Goal: Task Accomplishment & Management: Manage account settings

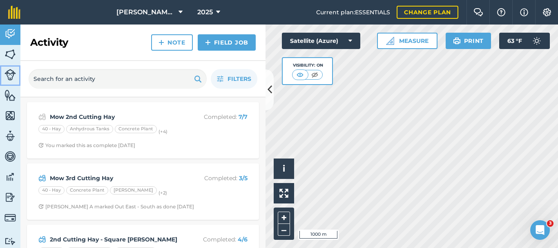
click at [8, 72] on img at bounding box center [9, 74] width 11 height 11
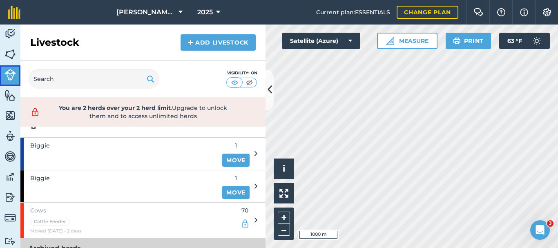
scroll to position [82, 0]
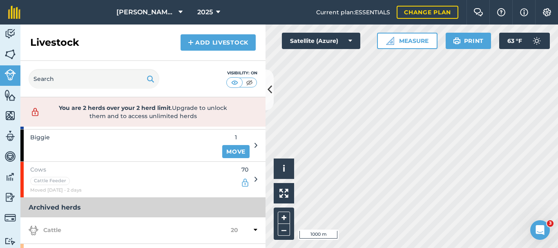
click at [254, 142] on icon at bounding box center [255, 145] width 3 height 7
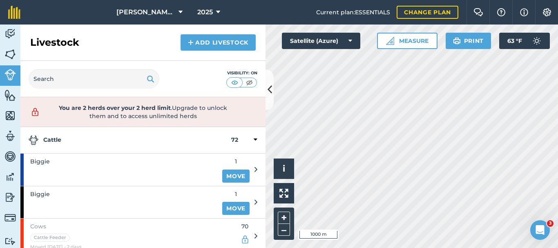
scroll to position [0, 0]
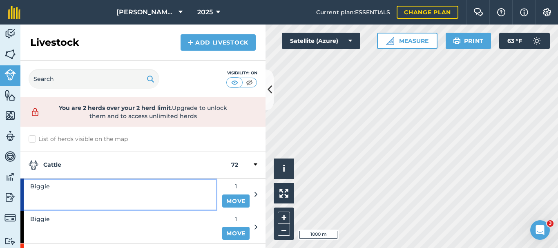
click at [165, 190] on div "Biggie" at bounding box center [118, 194] width 197 height 32
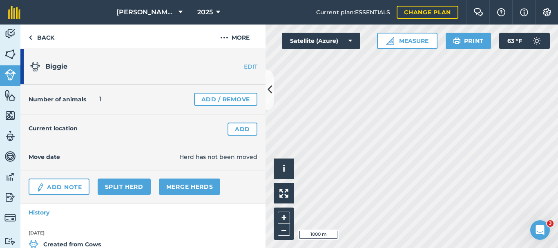
click at [242, 65] on link "EDIT" at bounding box center [239, 66] width 51 height 8
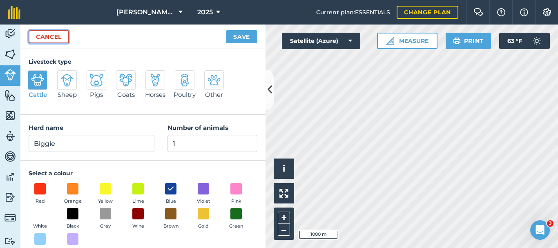
click at [53, 37] on link "Cancel" at bounding box center [49, 36] width 40 height 13
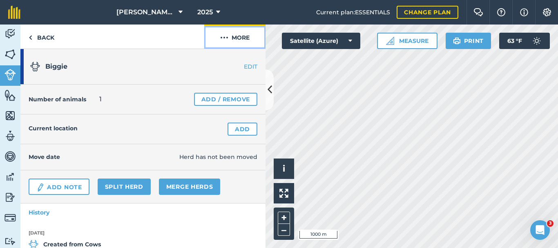
click at [223, 40] on img at bounding box center [224, 38] width 8 height 10
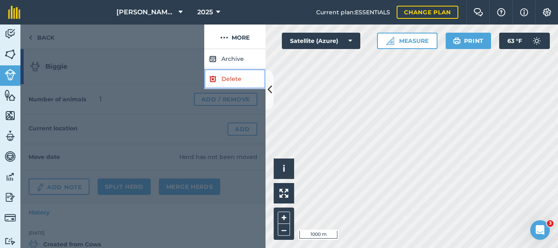
click at [232, 78] on link "Delete" at bounding box center [234, 79] width 61 height 20
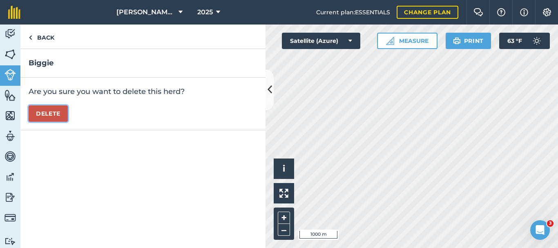
click at [56, 115] on button "Delete" at bounding box center [48, 113] width 39 height 16
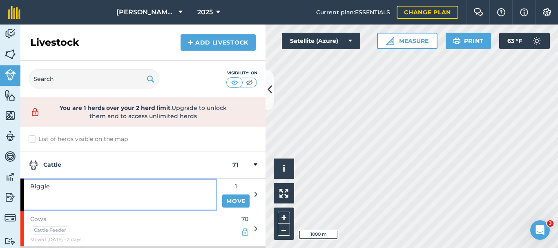
click at [194, 178] on div "Biggie" at bounding box center [118, 194] width 197 height 32
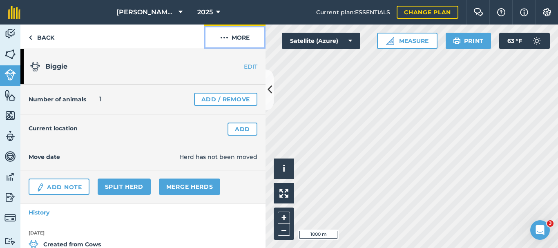
click at [233, 39] on button "More" at bounding box center [234, 36] width 61 height 24
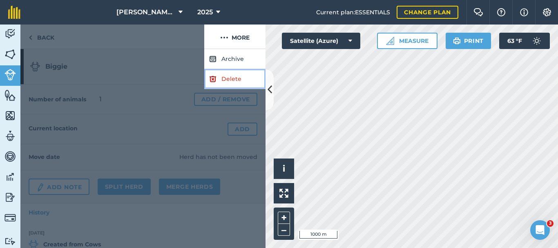
click at [234, 77] on link "Delete" at bounding box center [234, 79] width 61 height 20
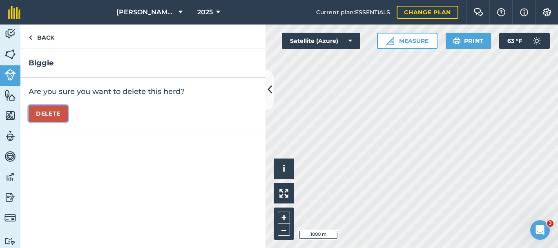
click at [59, 108] on button "Delete" at bounding box center [48, 113] width 39 height 16
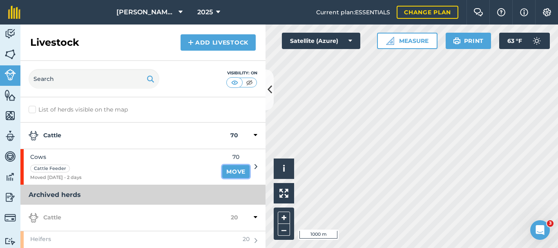
click at [228, 171] on link "Move" at bounding box center [235, 171] width 27 height 13
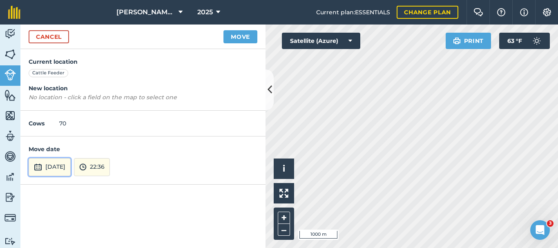
click at [71, 165] on button "[DATE]" at bounding box center [50, 167] width 42 height 18
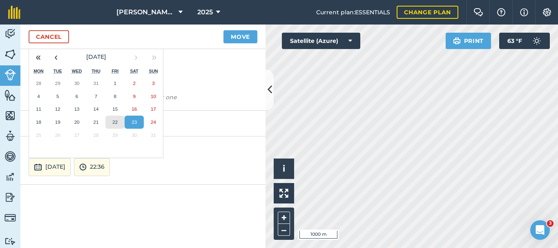
click at [116, 121] on abbr "22" at bounding box center [114, 121] width 5 height 5
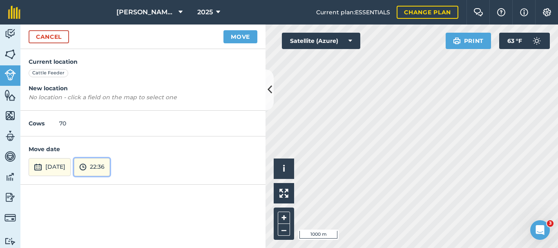
click at [110, 167] on button "22:36" at bounding box center [92, 167] width 36 height 18
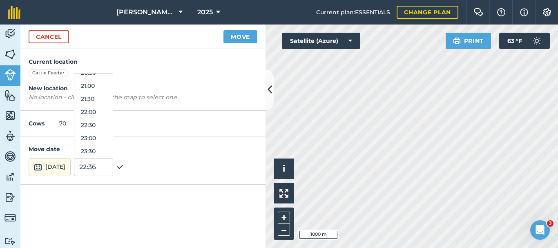
scroll to position [420, 0]
click at [113, 106] on button "17:00" at bounding box center [93, 103] width 38 height 13
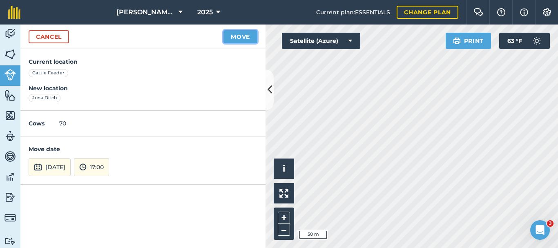
click at [235, 36] on button "Move" at bounding box center [240, 36] width 34 height 13
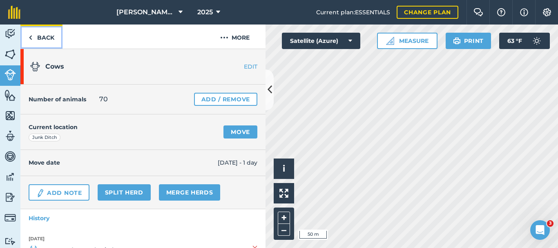
click at [36, 37] on link "Back" at bounding box center [41, 36] width 42 height 24
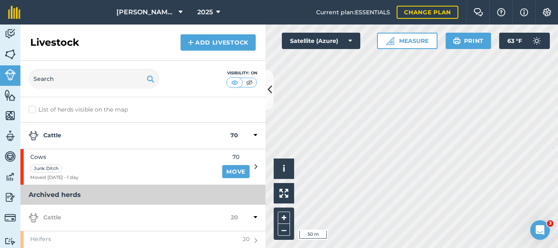
scroll to position [2, 0]
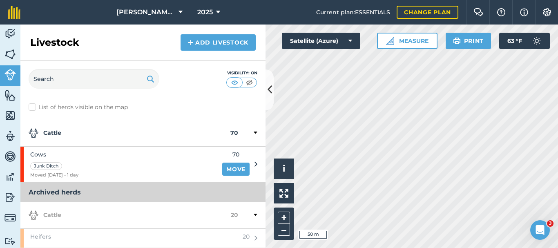
click at [253, 214] on icon at bounding box center [255, 214] width 4 height 7
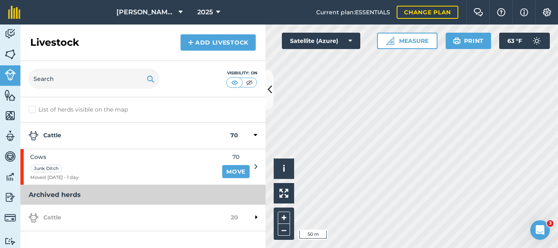
scroll to position [0, 0]
click at [250, 214] on div at bounding box center [247, 218] width 19 height 10
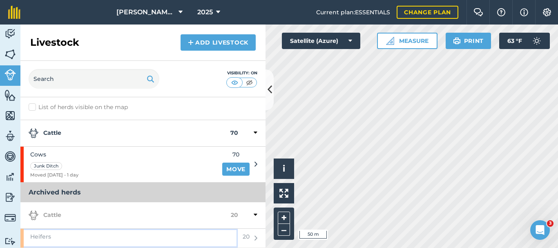
click at [100, 235] on div "Heifers" at bounding box center [128, 238] width 217 height 19
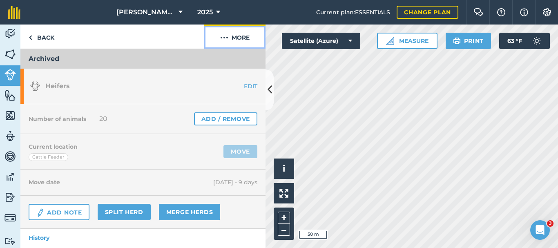
click at [223, 37] on img at bounding box center [224, 38] width 8 height 10
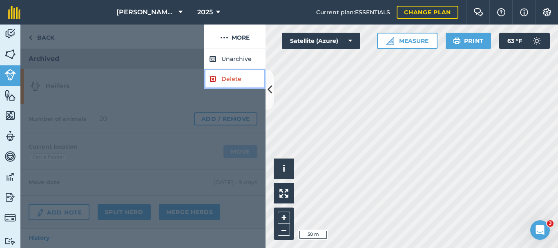
click at [230, 80] on link "Delete" at bounding box center [234, 79] width 61 height 20
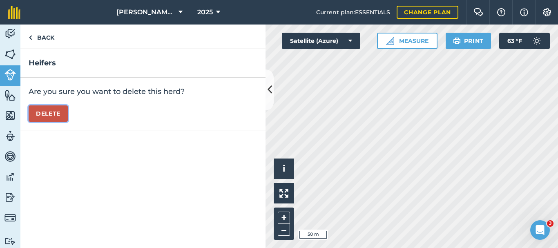
click at [54, 113] on button "Delete" at bounding box center [48, 113] width 39 height 16
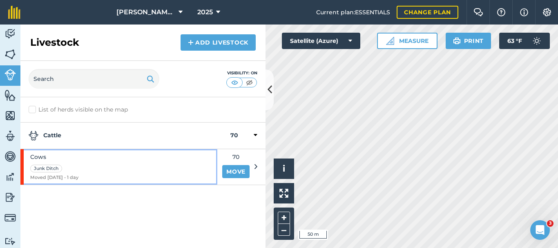
click at [199, 161] on div "Cows Junk Ditch Moved [DATE] - 1 day" at bounding box center [118, 167] width 197 height 36
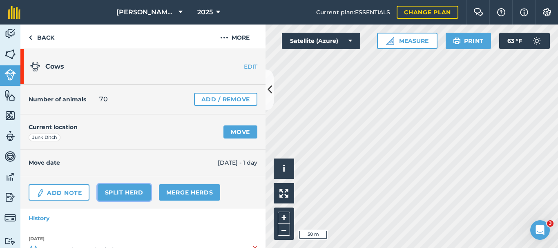
click at [125, 191] on link "Split herd" at bounding box center [124, 192] width 53 height 16
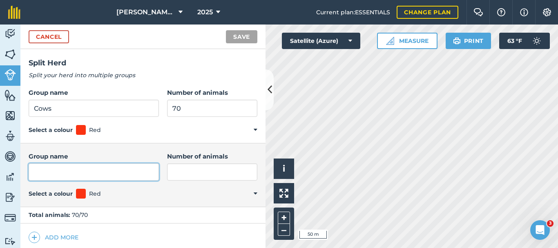
click at [96, 168] on input "Group name" at bounding box center [94, 171] width 130 height 17
type input "Biggie"
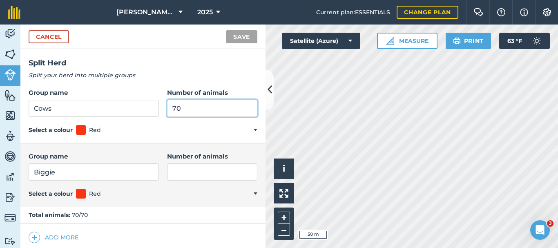
drag, startPoint x: 185, startPoint y: 109, endPoint x: 158, endPoint y: 100, distance: 27.9
click at [158, 100] on div "Group name Cows Number of animals 70" at bounding box center [143, 102] width 229 height 29
type input "69"
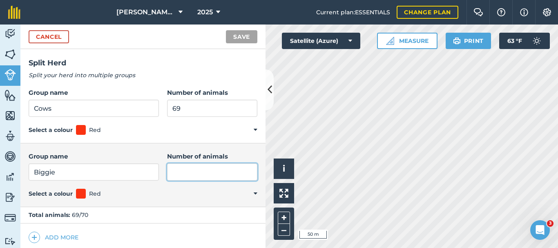
click at [180, 168] on input "Number of animals" at bounding box center [212, 171] width 90 height 17
type input "1"
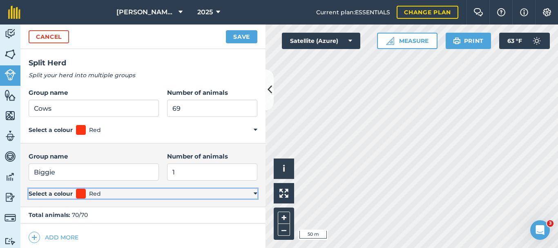
click at [80, 196] on span at bounding box center [81, 194] width 10 height 10
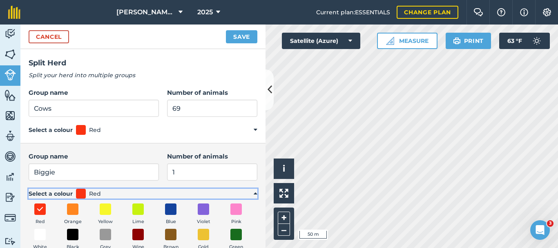
scroll to position [41, 0]
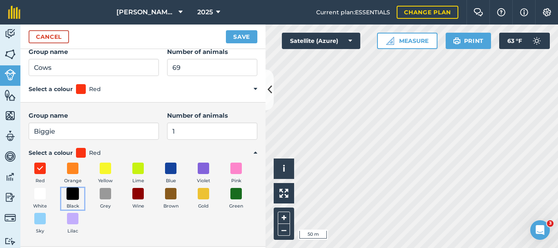
click at [79, 194] on span at bounding box center [73, 193] width 13 height 13
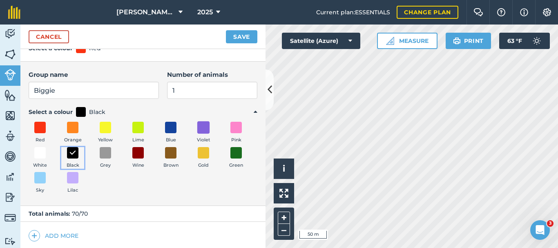
scroll to position [84, 0]
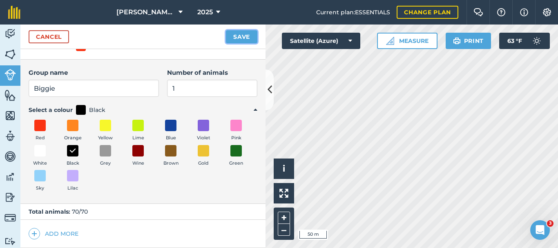
click at [238, 38] on button "Save" at bounding box center [241, 36] width 31 height 13
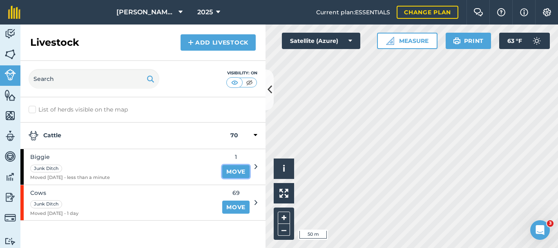
click at [239, 169] on link "Move" at bounding box center [235, 171] width 27 height 13
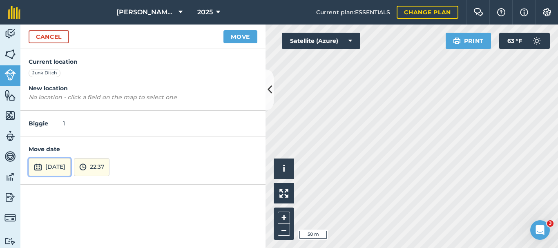
click at [54, 163] on button "[DATE]" at bounding box center [50, 167] width 42 height 18
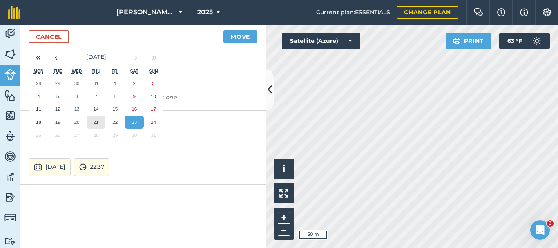
click at [97, 123] on abbr "21" at bounding box center [95, 121] width 5 height 5
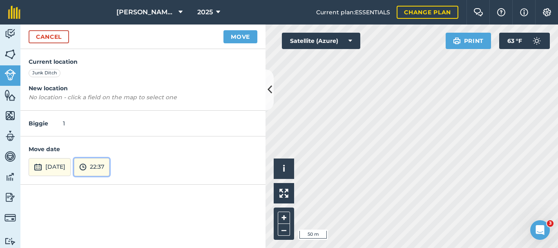
click at [109, 167] on button "22:37" at bounding box center [92, 167] width 36 height 18
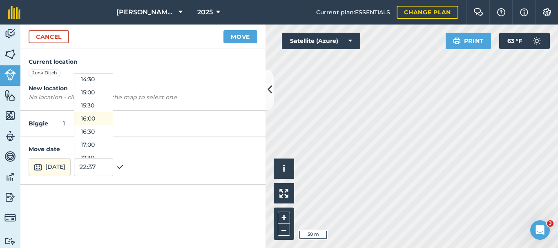
scroll to position [339, 0]
click at [110, 105] on button "14:00" at bounding box center [93, 106] width 38 height 13
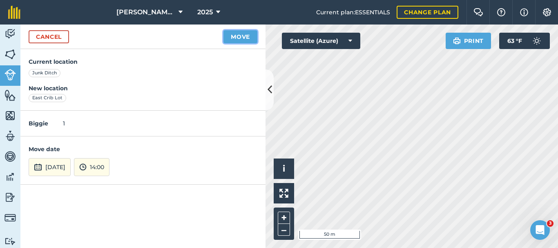
click at [241, 38] on button "Move" at bounding box center [240, 36] width 34 height 13
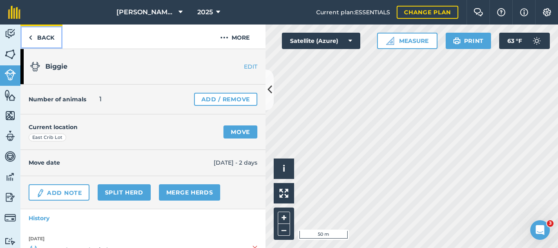
click at [48, 33] on link "Back" at bounding box center [41, 36] width 42 height 24
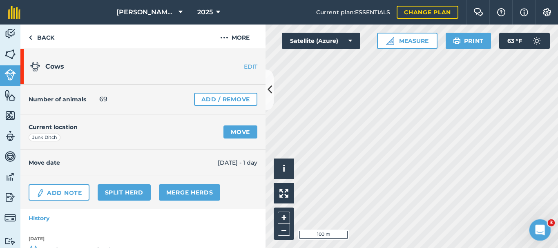
click at [536, 229] on icon "Open Intercom Messenger" at bounding box center [538, 228] width 13 height 13
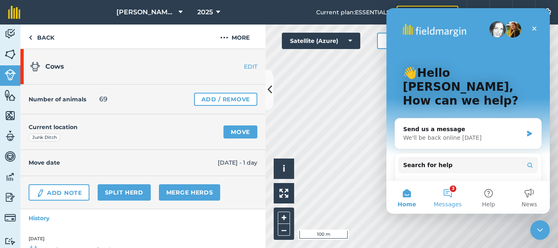
click at [447, 192] on button "3 Messages" at bounding box center [447, 197] width 41 height 33
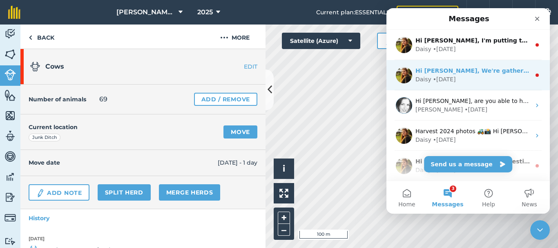
click at [474, 80] on div "Daisy • [DATE]" at bounding box center [472, 79] width 115 height 9
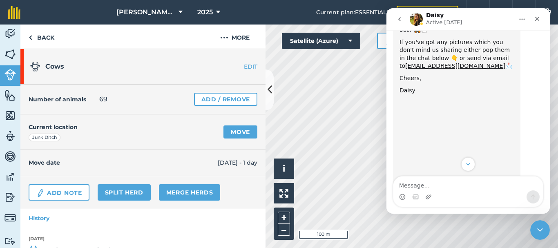
scroll to position [37, 0]
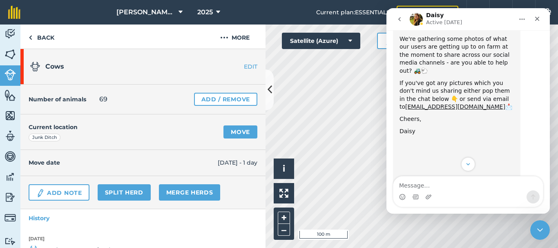
click at [398, 18] on icon "go back" at bounding box center [399, 19] width 7 height 7
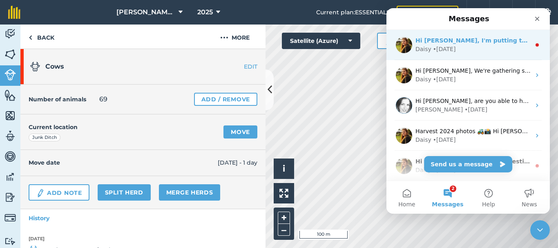
click at [460, 50] on div "Daisy • [DATE]" at bounding box center [472, 49] width 115 height 9
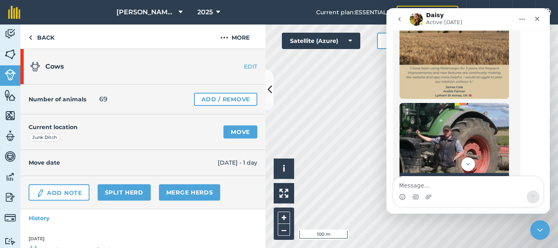
scroll to position [506, 0]
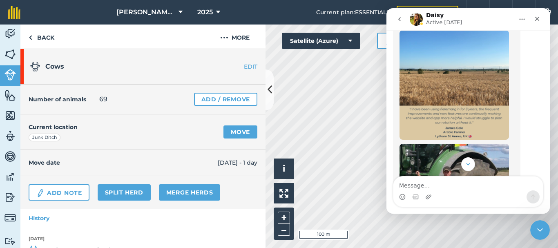
click at [398, 20] on icon "go back" at bounding box center [399, 19] width 7 height 7
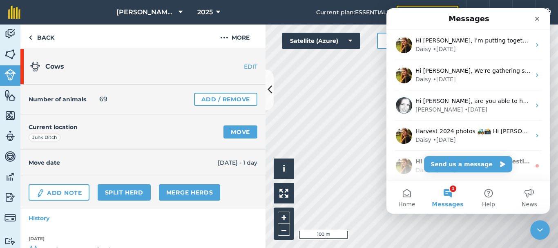
scroll to position [0, 0]
click at [536, 18] on icon "Close" at bounding box center [537, 19] width 7 height 7
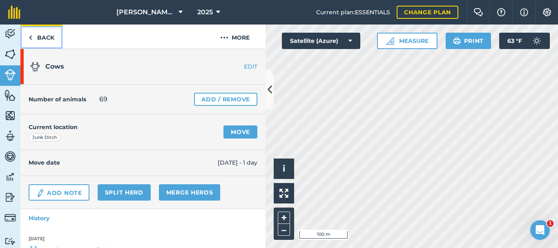
click at [41, 36] on link "Back" at bounding box center [41, 36] width 42 height 24
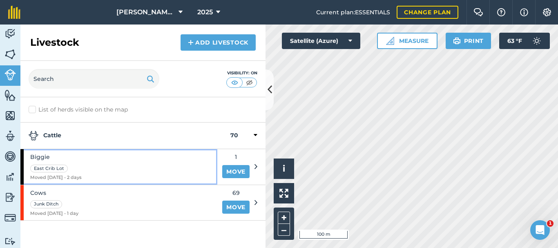
click at [136, 162] on div "Biggie East Crib Lot Moved [DATE] - 2 days" at bounding box center [118, 167] width 197 height 36
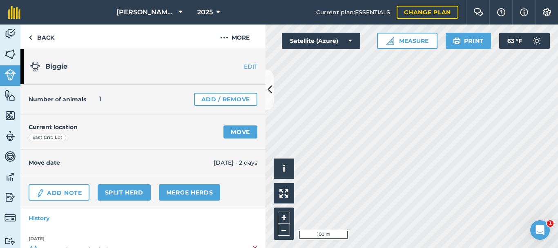
click at [253, 67] on link "EDIT" at bounding box center [239, 66] width 51 height 8
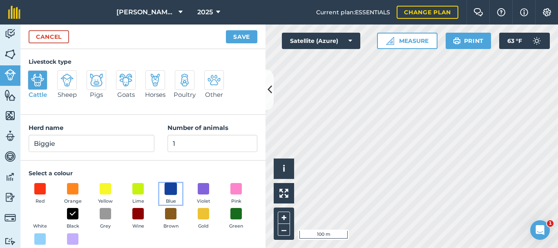
click at [171, 186] on span at bounding box center [171, 188] width 13 height 13
click at [240, 36] on button "Save" at bounding box center [241, 36] width 31 height 13
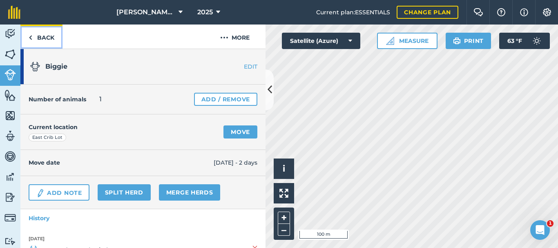
click at [40, 36] on link "Back" at bounding box center [41, 36] width 42 height 24
